Goal: Navigation & Orientation: Understand site structure

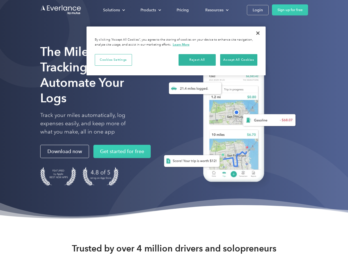
click at [114, 10] on div "Solutions" at bounding box center [111, 10] width 17 height 7
click at [150, 10] on div "Products" at bounding box center [148, 10] width 15 height 7
click at [216, 10] on div "Resources" at bounding box center [214, 10] width 18 height 7
click at [113, 60] on button "Cookies Settings" at bounding box center [113, 60] width 37 height 12
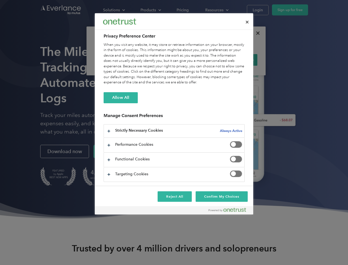
click at [197, 60] on div "When you visit any website, it may store or retrieve information on your browse…" at bounding box center [174, 63] width 141 height 43
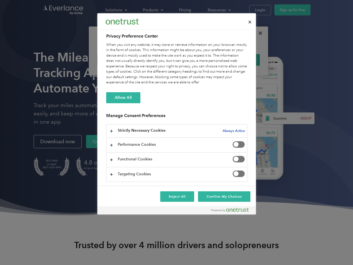
click at [239, 60] on div "When you visit any website, it may store or retrieve information on your browse…" at bounding box center [176, 63] width 141 height 43
click at [258, 33] on div at bounding box center [176, 132] width 353 height 265
